Goal: Information Seeking & Learning: Find specific fact

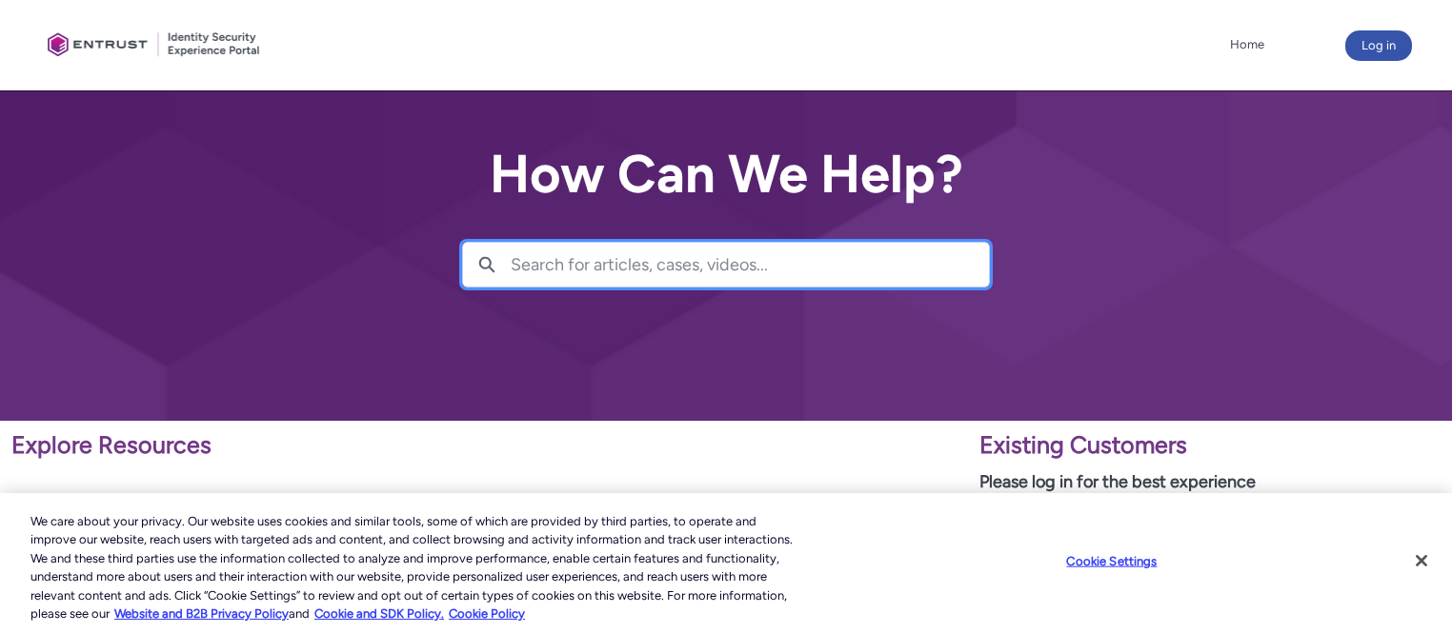
click at [644, 251] on input "Search for articles, cases, videos..." at bounding box center [750, 265] width 478 height 44
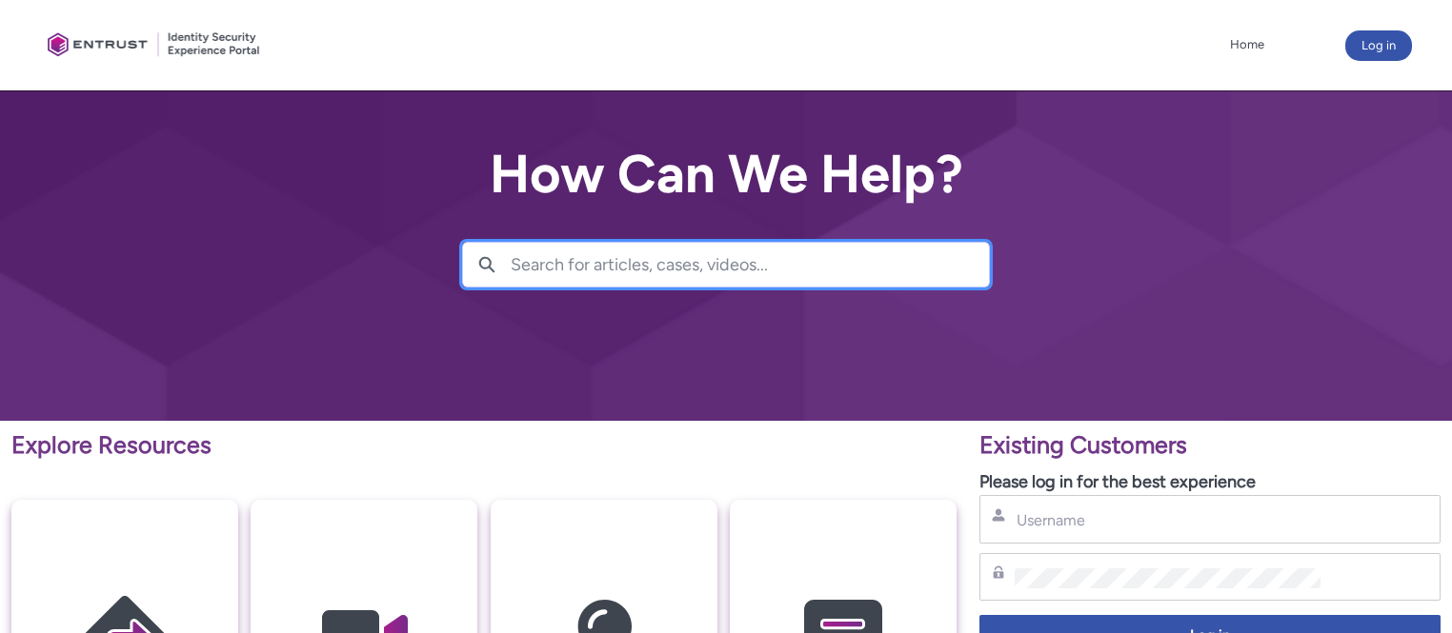
click at [644, 251] on input "Search for articles, cases, videos..." at bounding box center [750, 265] width 478 height 44
type input "deletion"
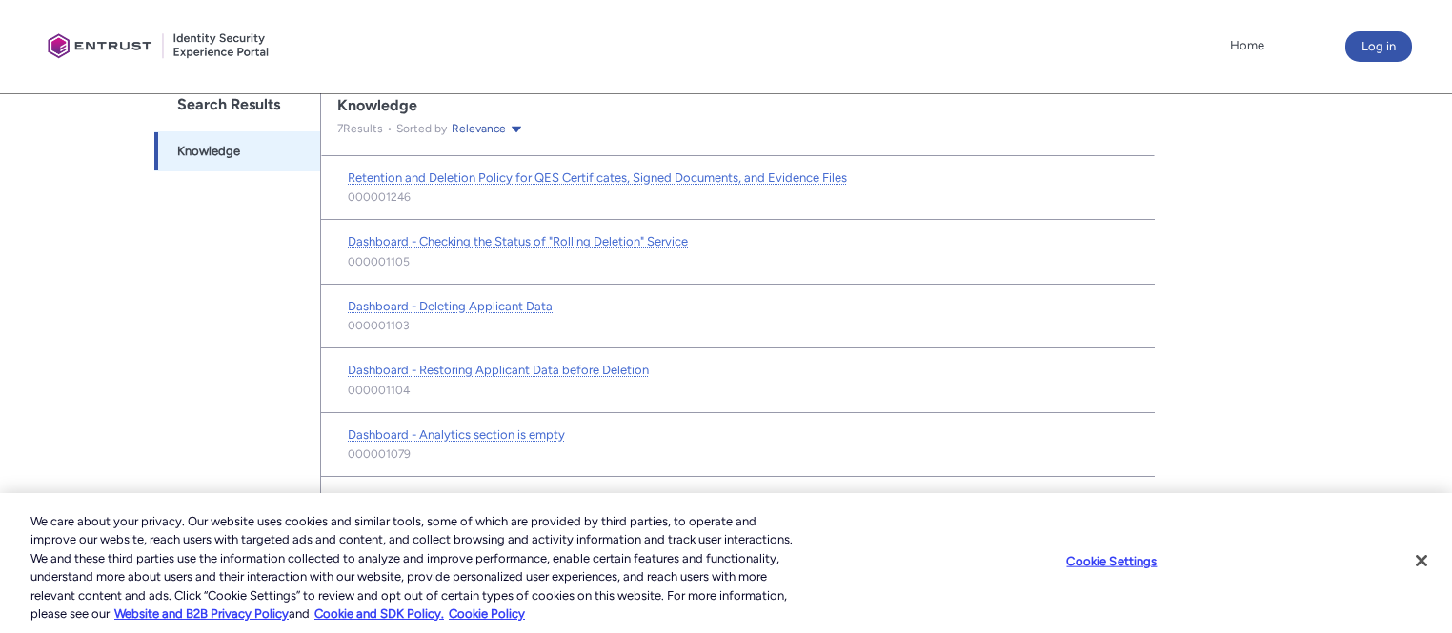
scroll to position [430, 0]
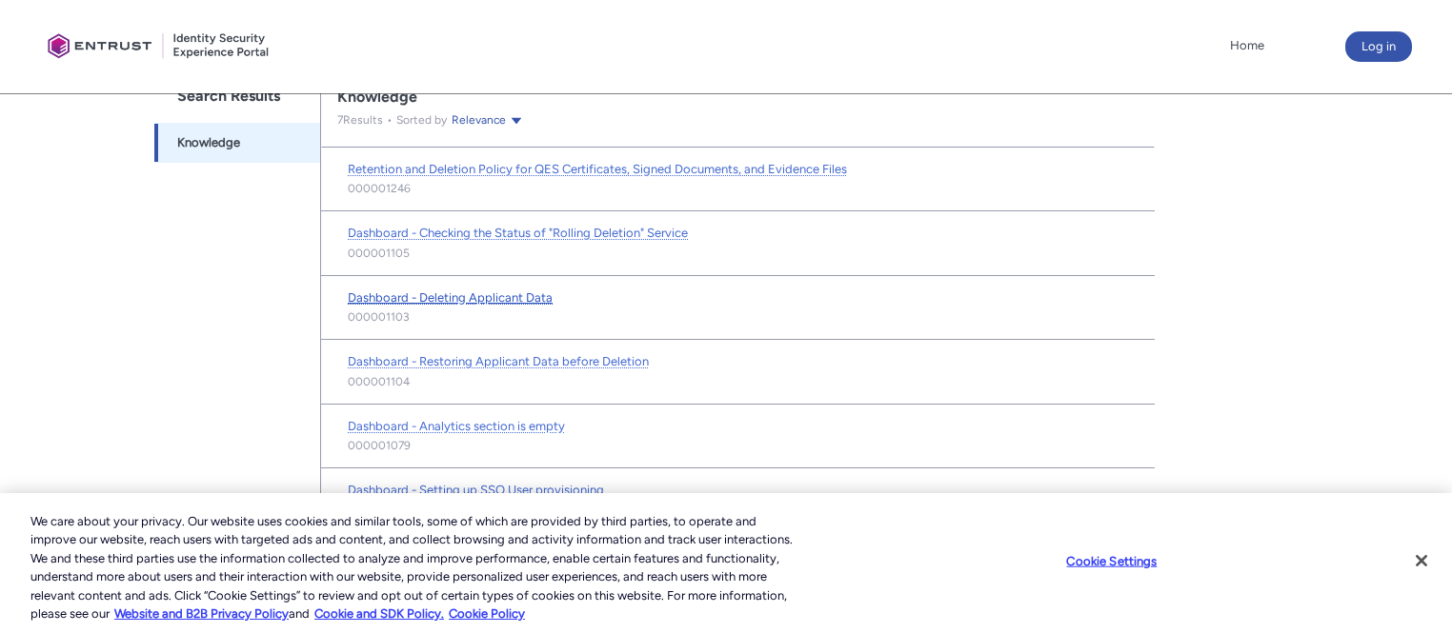
click at [452, 291] on span "Dashboard - Deleting Applicant Data" at bounding box center [450, 298] width 205 height 14
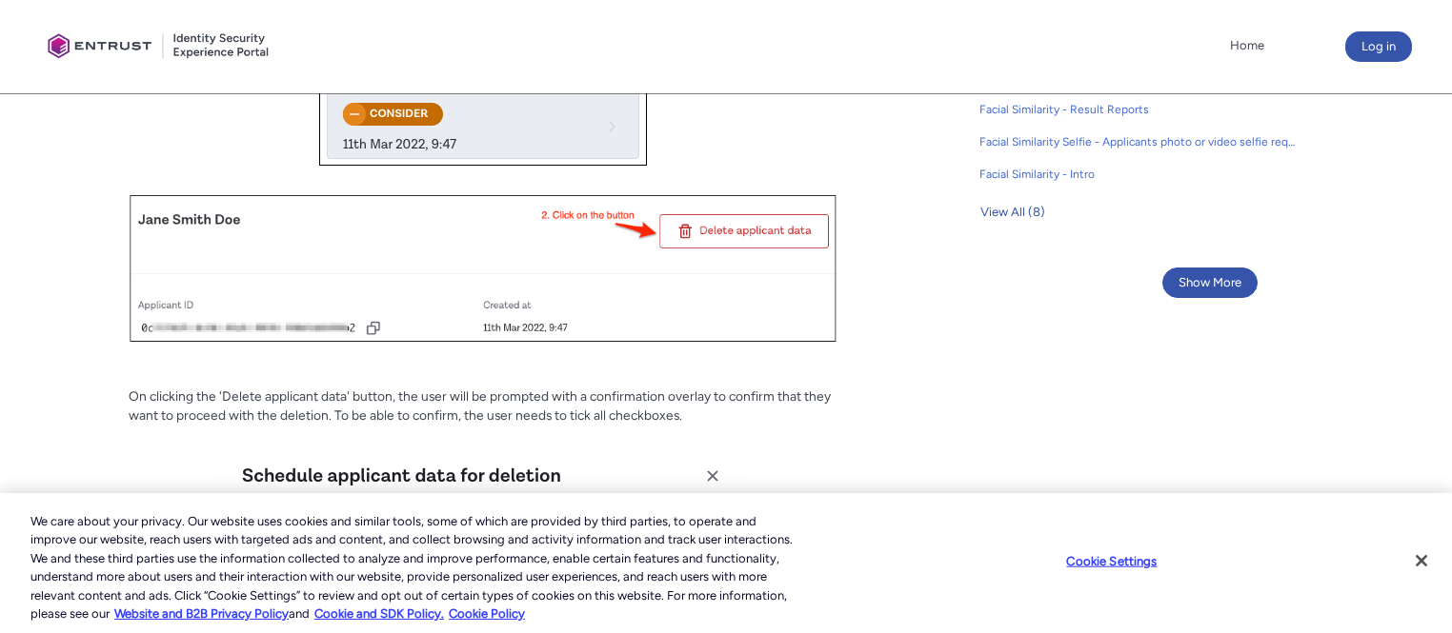
scroll to position [1463, 0]
